Goal: Task Accomplishment & Management: Complete application form

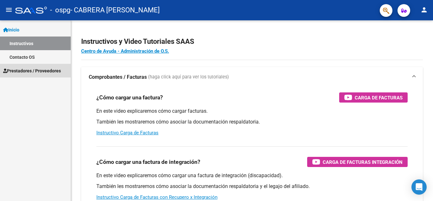
click at [23, 70] on span "Prestadores / Proveedores" at bounding box center [32, 70] width 58 height 7
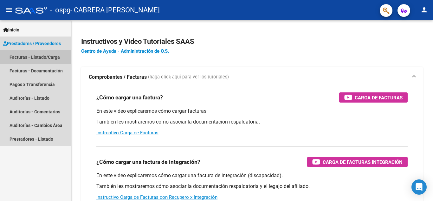
click at [20, 57] on link "Facturas - Listado/Carga" at bounding box center [35, 57] width 71 height 14
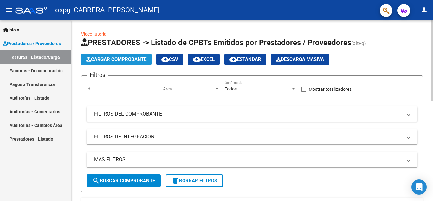
click at [115, 59] on span "Cargar Comprobante" at bounding box center [116, 59] width 60 height 6
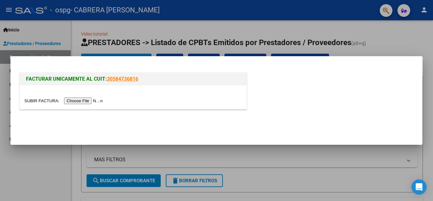
click at [97, 100] on input "file" at bounding box center [64, 100] width 80 height 7
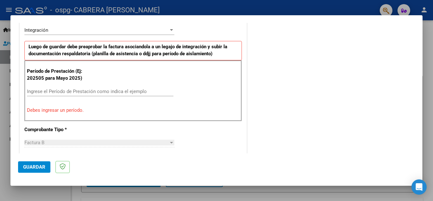
scroll to position [190, 0]
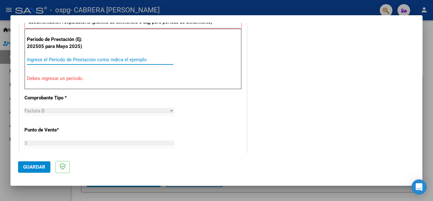
click at [58, 60] on input "Ingrese el Período de Prestación como indica el ejemplo" at bounding box center [100, 60] width 146 height 6
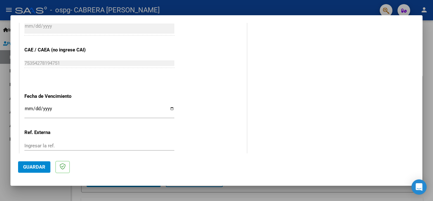
scroll to position [412, 0]
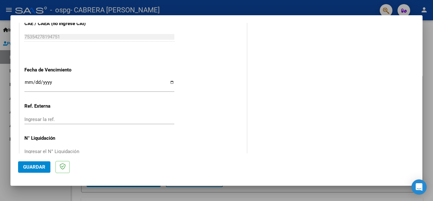
type input "202508"
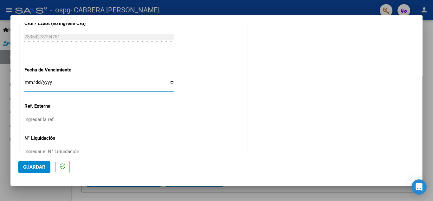
click at [27, 83] on input "Ingresar la fecha" at bounding box center [99, 85] width 150 height 10
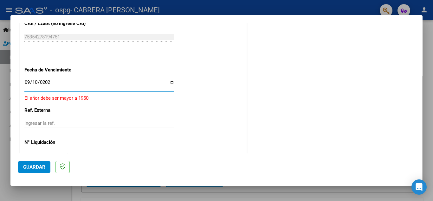
type input "[DATE]"
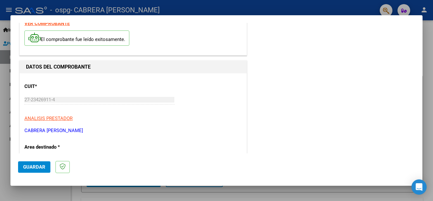
scroll to position [0, 0]
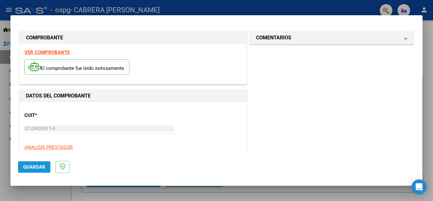
click at [37, 165] on span "Guardar" at bounding box center [34, 167] width 22 height 6
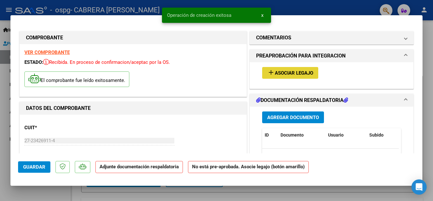
click at [304, 72] on span "Asociar Legajo" at bounding box center [294, 73] width 38 height 6
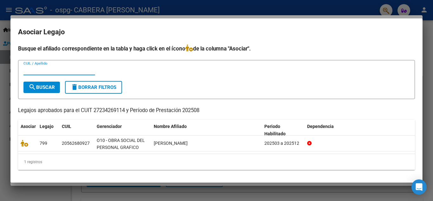
click at [29, 70] on input "CUIL / Apellido" at bounding box center [59, 70] width 72 height 6
click at [48, 69] on input "CUIL / Apellido" at bounding box center [59, 70] width 72 height 6
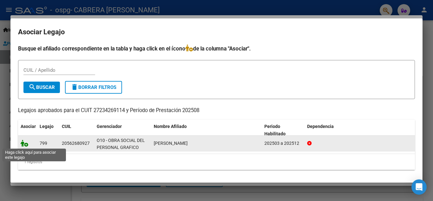
click at [25, 145] on icon at bounding box center [25, 142] width 8 height 7
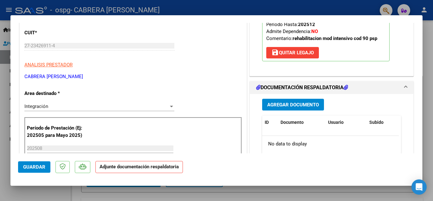
scroll to position [95, 0]
click at [279, 103] on span "Agregar Documento" at bounding box center [293, 104] width 52 height 6
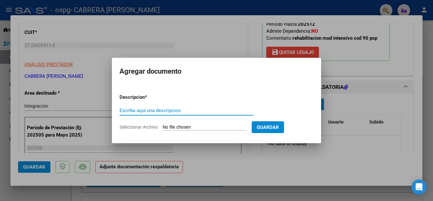
click at [133, 112] on input "Escriba aquí una descripcion" at bounding box center [186, 110] width 134 height 6
type input "PLANILLA DE ASISTENCIA"
click at [178, 123] on form "Descripcion * PLANILLA DE ASISTENCIA Escriba aquí una descripcion Seleccionar A…" at bounding box center [216, 112] width 194 height 46
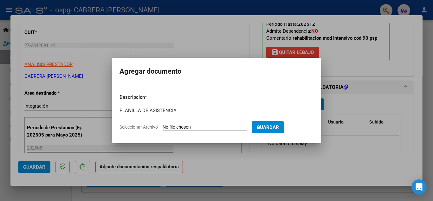
click at [181, 127] on input "Seleccionar Archivo" at bounding box center [205, 127] width 84 height 6
type input "C:\fakepath\VARGAS NOAH- PLANILLA DE ASISTENCIA [DATE].pdf"
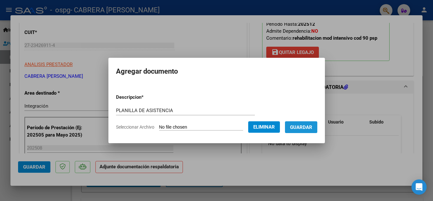
click at [307, 121] on button "Guardar" at bounding box center [301, 127] width 32 height 12
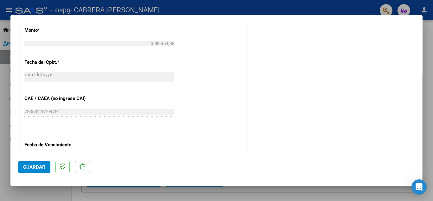
scroll to position [349, 0]
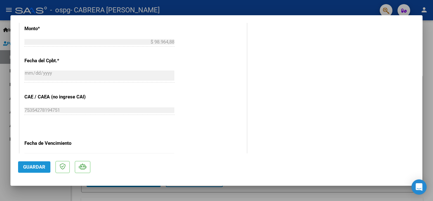
click at [38, 170] on button "Guardar" at bounding box center [34, 166] width 32 height 11
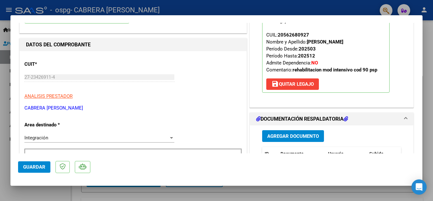
scroll to position [0, 0]
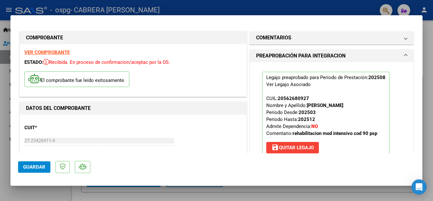
click at [103, 13] on div at bounding box center [216, 100] width 433 height 201
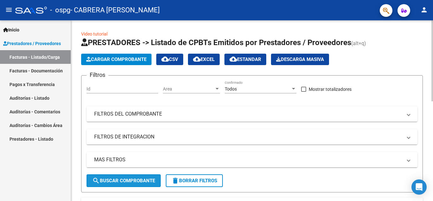
click at [121, 177] on button "search Buscar Comprobante" at bounding box center [124, 180] width 74 height 13
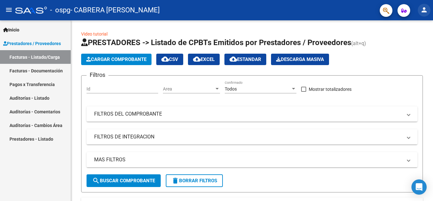
click at [427, 11] on mat-icon "person" at bounding box center [424, 10] width 8 height 8
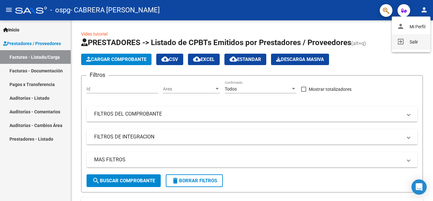
click at [419, 41] on button "exit_to_app Salir" at bounding box center [411, 41] width 39 height 15
